Goal: Task Accomplishment & Management: Manage account settings

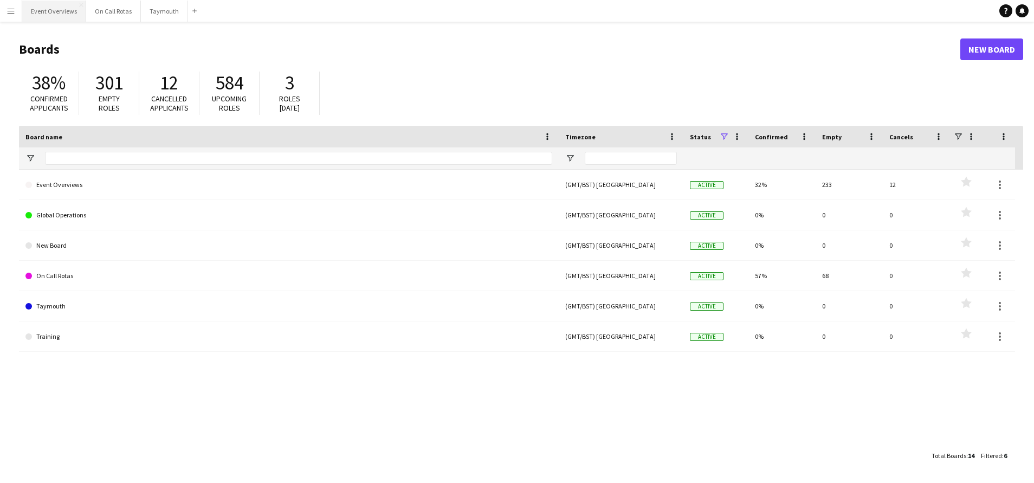
click at [40, 19] on button "Event Overviews Close" at bounding box center [54, 11] width 64 height 21
click at [48, 12] on button "Event Overviews Close" at bounding box center [54, 11] width 64 height 21
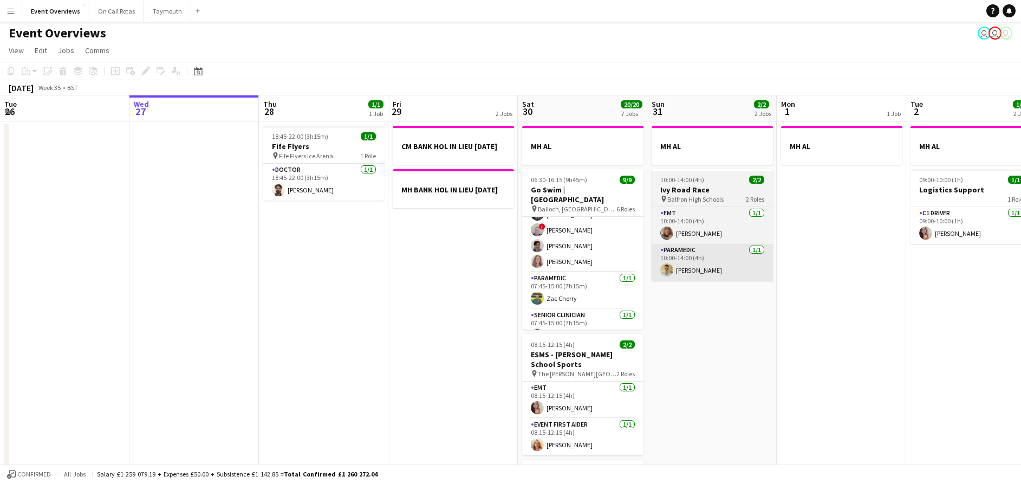
scroll to position [125, 0]
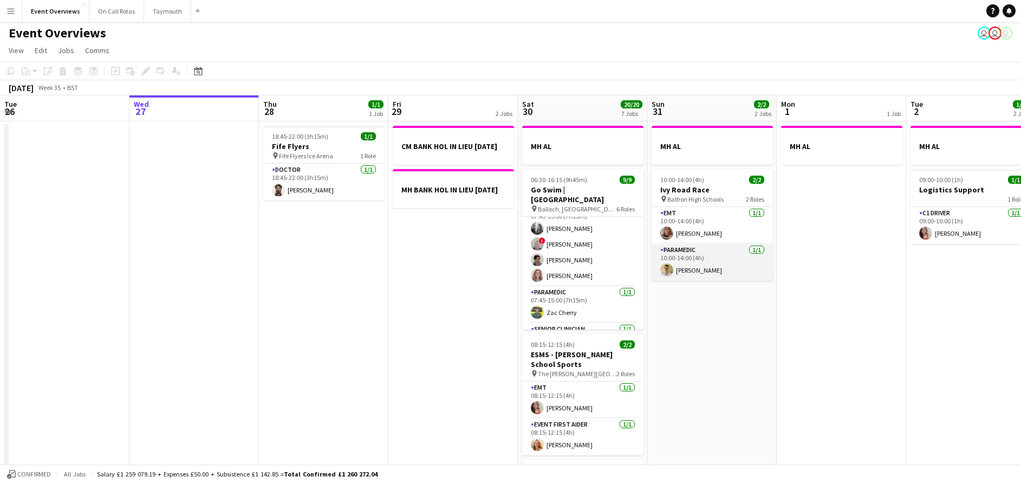
click at [670, 280] on app-card-role "Paramedic [DATE] 10:00-14:00 (4h) [PERSON_NAME]" at bounding box center [712, 262] width 121 height 37
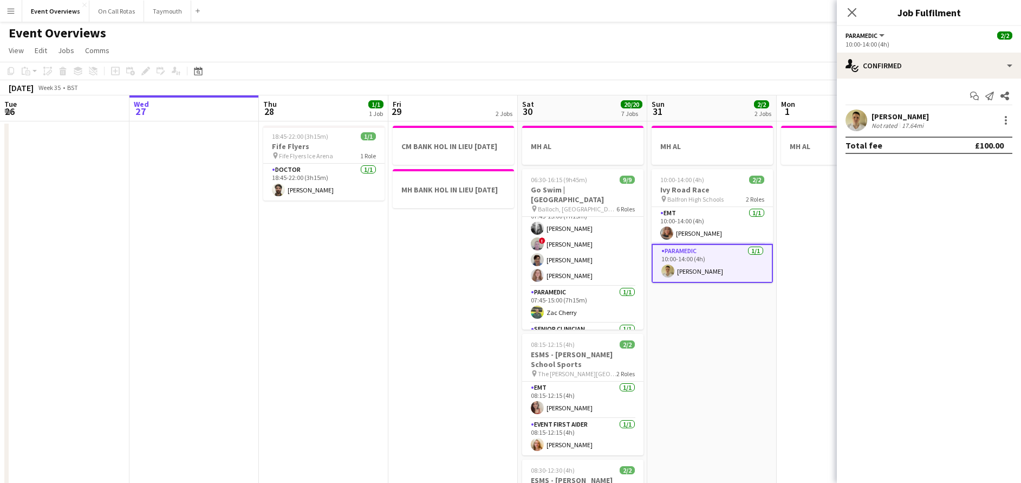
click at [853, 5] on div "Close pop-in" at bounding box center [852, 12] width 30 height 25
click at [851, 15] on icon "Close pop-in" at bounding box center [852, 12] width 10 height 10
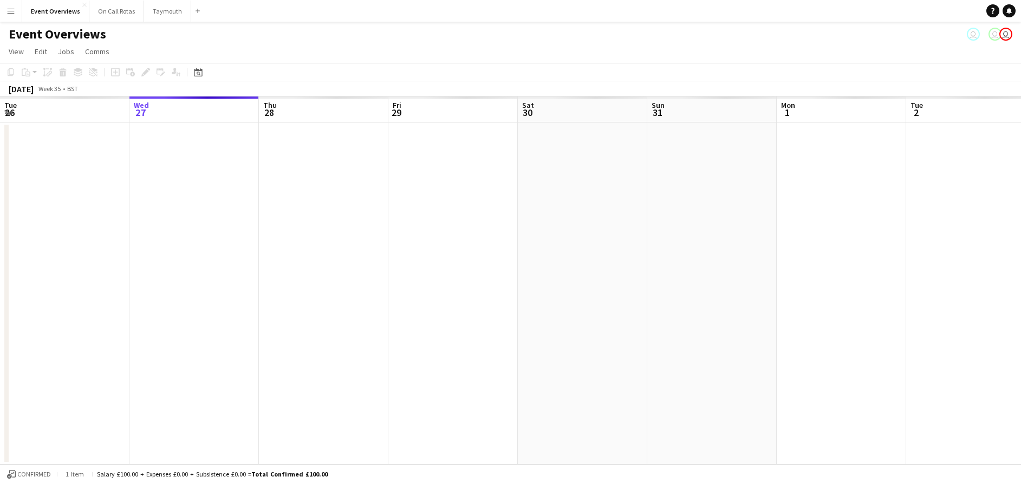
scroll to position [0, 0]
